Goal: Information Seeking & Learning: Learn about a topic

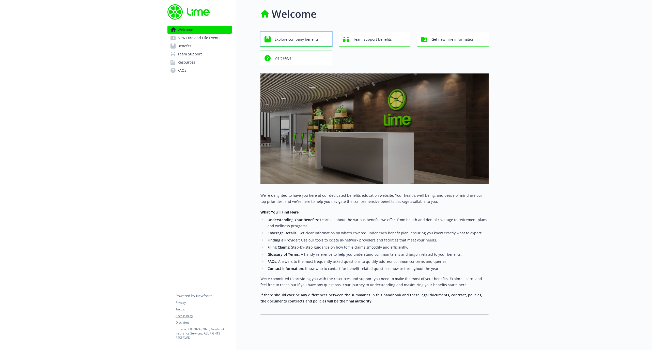
click at [315, 41] on span "Explore company benefits" at bounding box center [297, 40] width 44 height 10
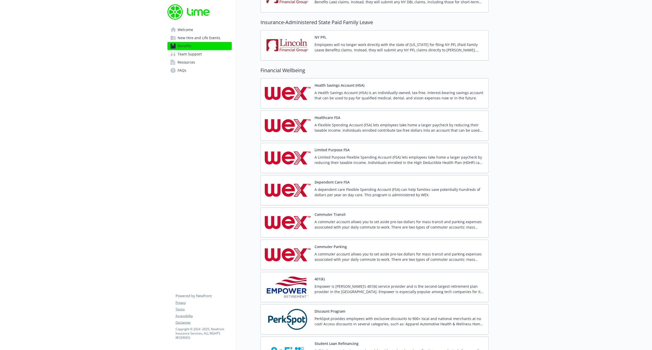
scroll to position [606, 0]
